Goal: Information Seeking & Learning: Learn about a topic

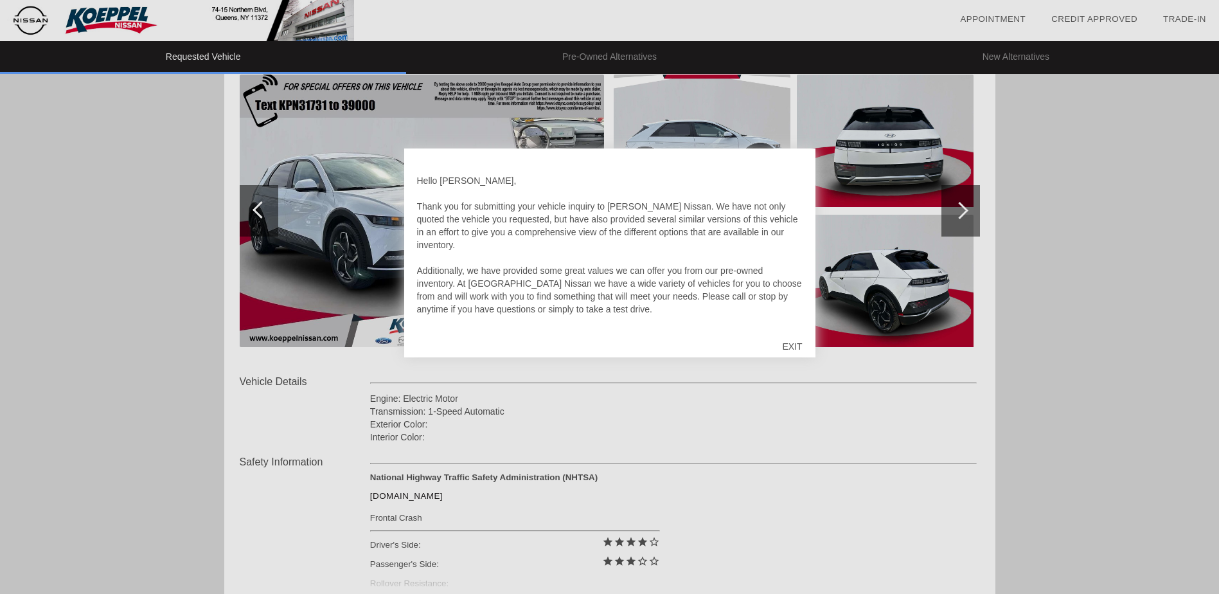
scroll to position [193, 0]
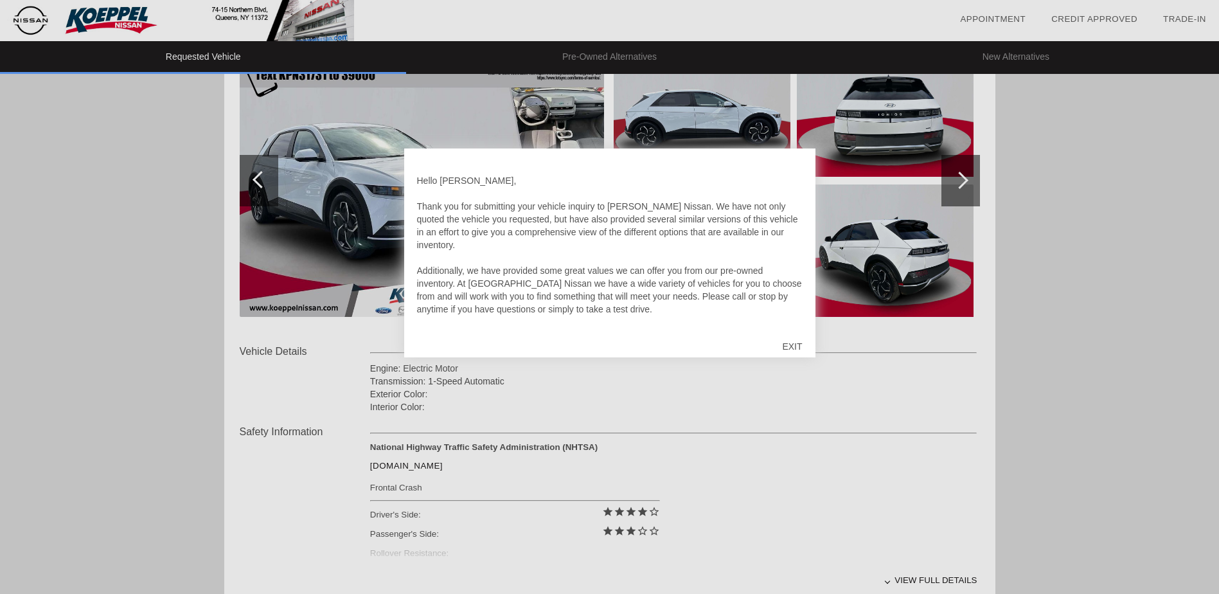
click at [798, 342] on div "EXIT" at bounding box center [792, 346] width 46 height 39
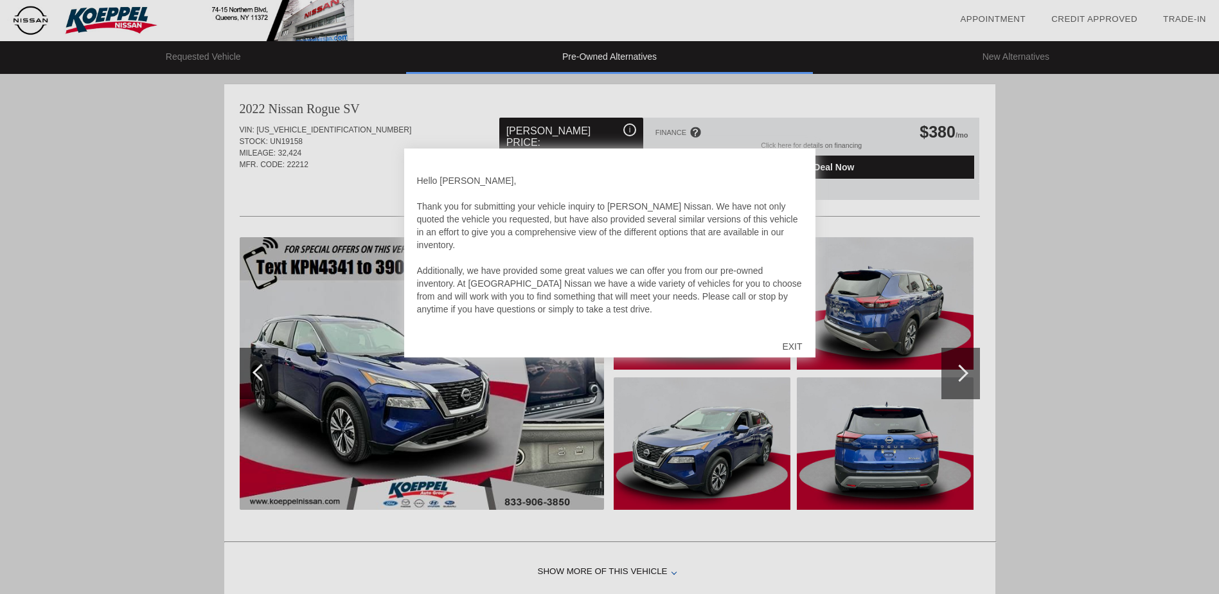
click at [800, 346] on div "EXIT" at bounding box center [792, 346] width 46 height 39
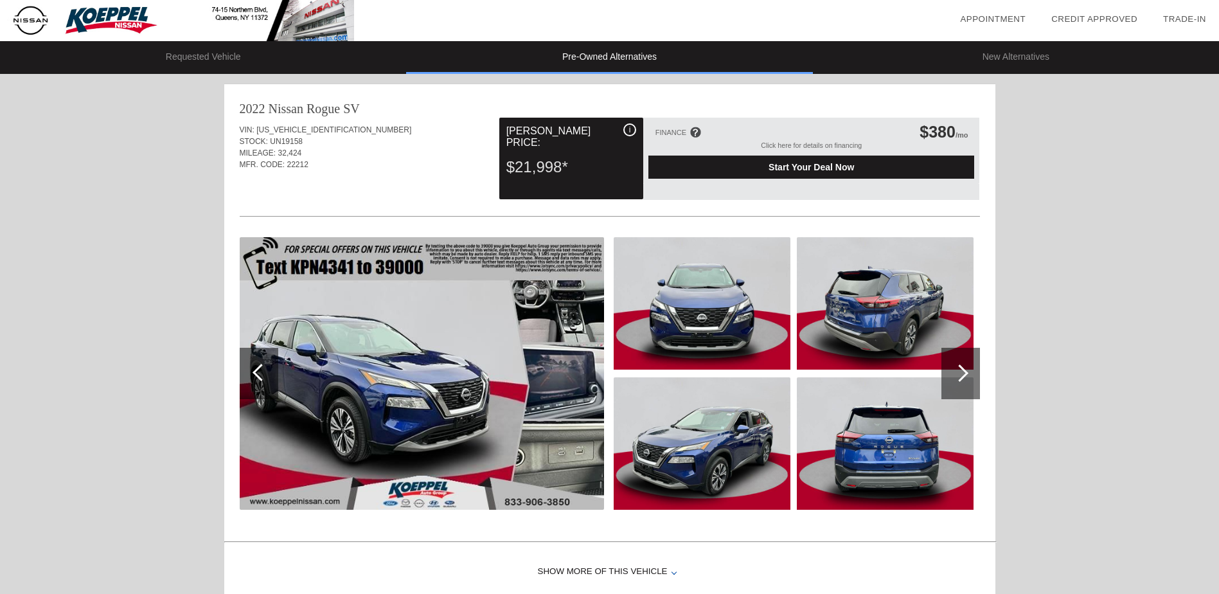
click at [871, 443] on img at bounding box center [885, 443] width 177 height 132
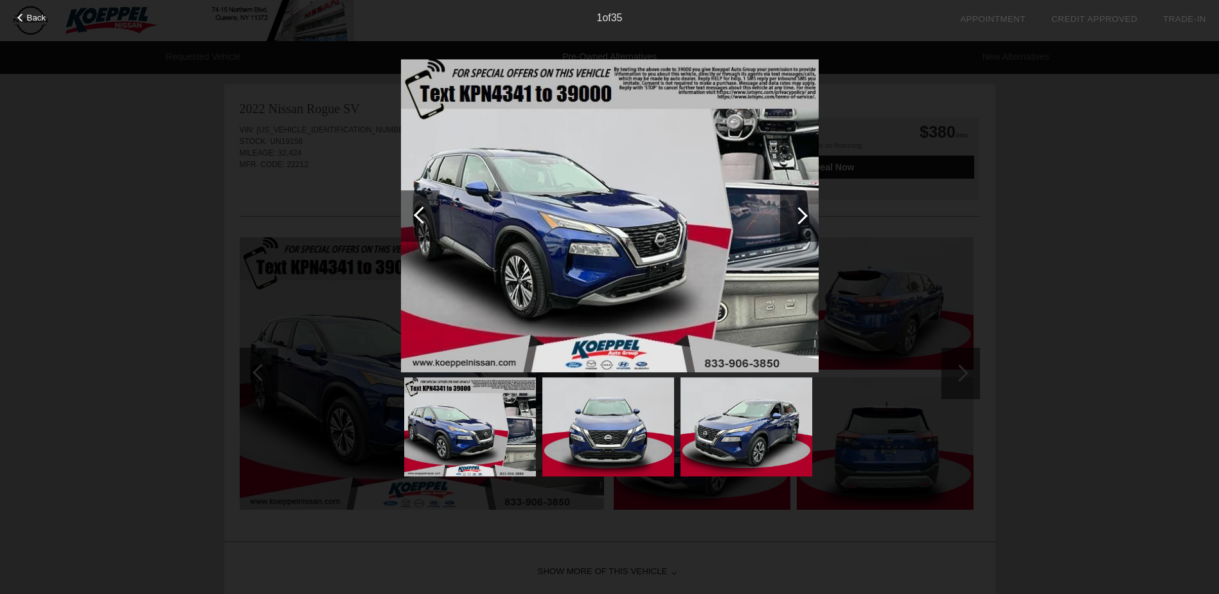
click at [801, 217] on div at bounding box center [798, 215] width 17 height 17
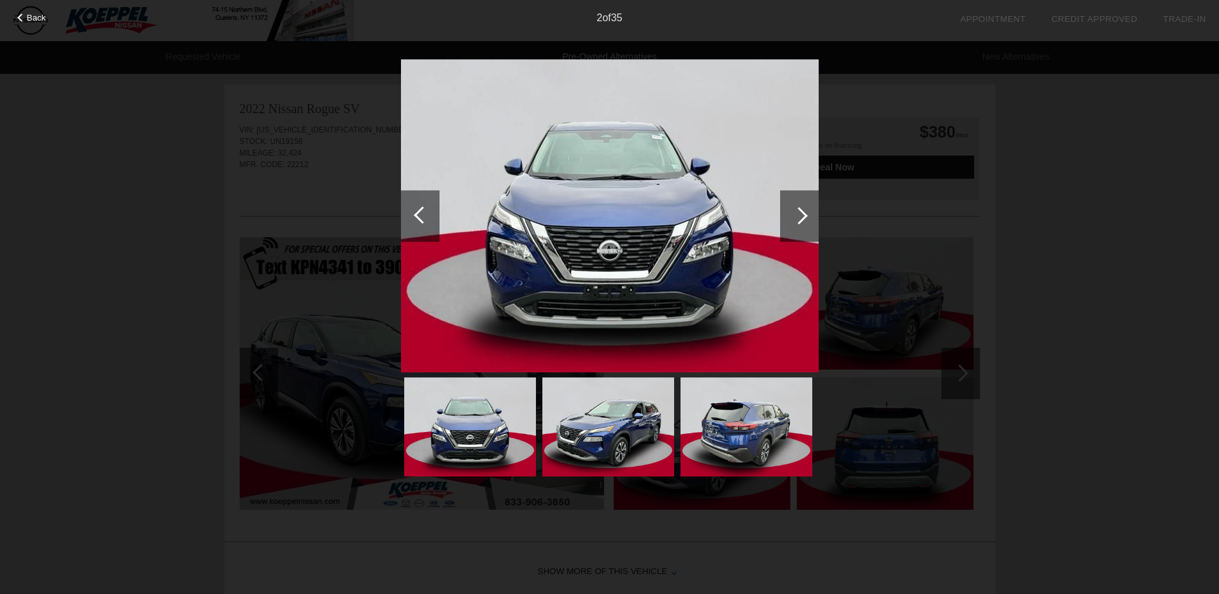
click at [801, 218] on div at bounding box center [798, 215] width 17 height 17
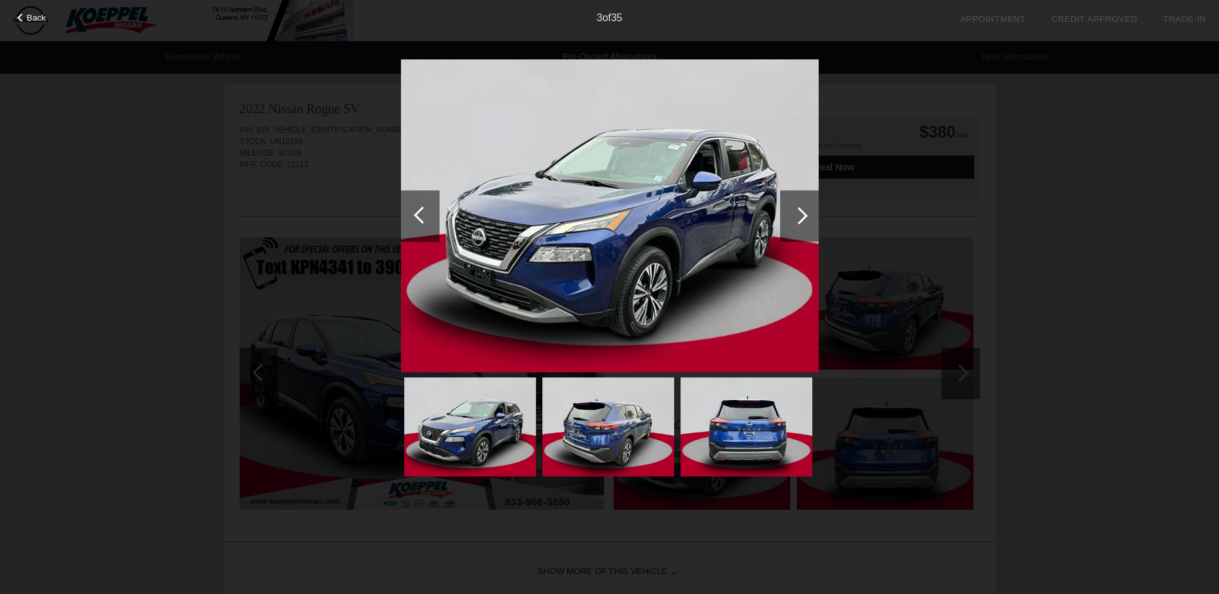
click at [801, 218] on div at bounding box center [798, 215] width 17 height 17
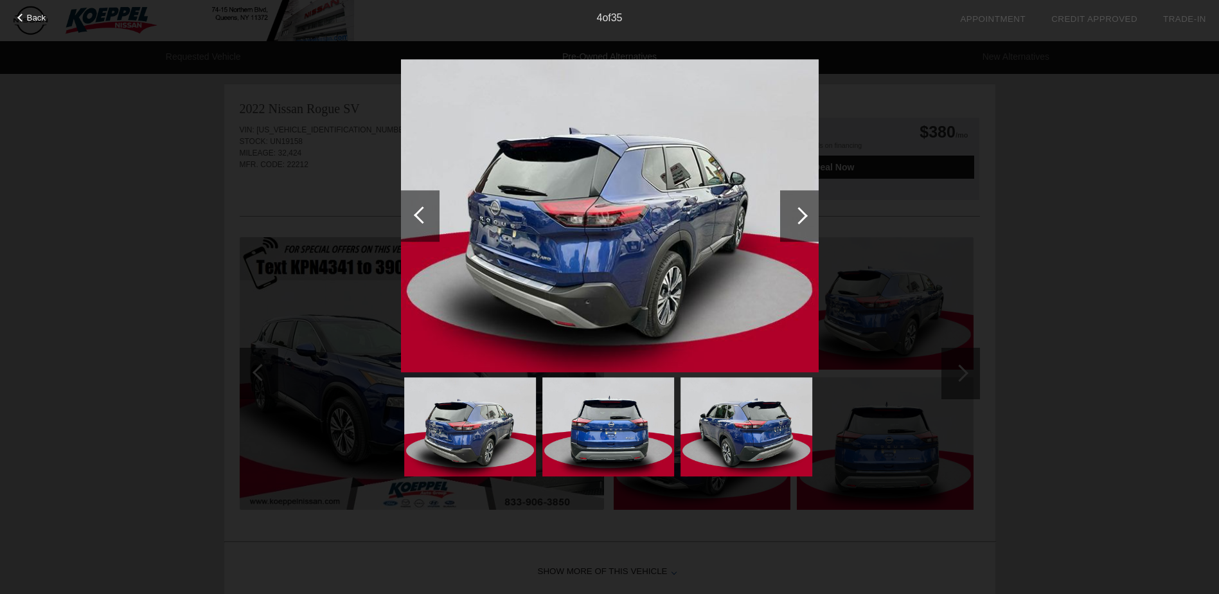
click at [801, 224] on div at bounding box center [799, 215] width 39 height 51
